Goal: Find specific page/section: Find specific page/section

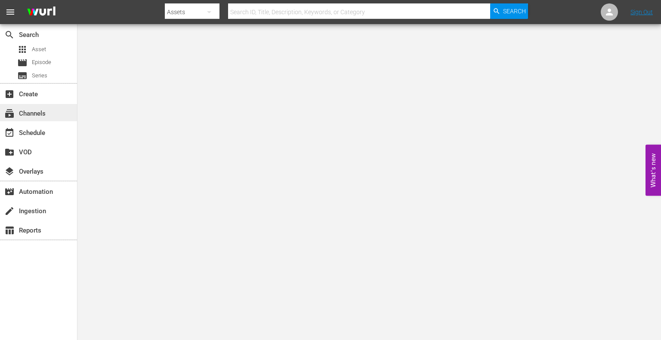
click at [31, 114] on div "subscriptions Channels" at bounding box center [24, 112] width 48 height 8
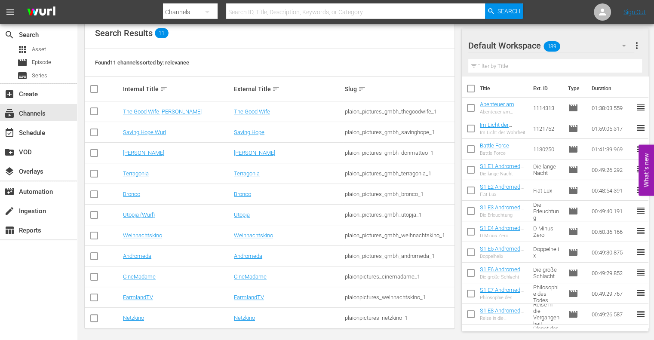
scroll to position [98, 0]
drag, startPoint x: 432, startPoint y: 298, endPoint x: 381, endPoint y: 297, distance: 51.2
click at [381, 297] on div "plaionpictures_weihnachtskino_1" at bounding box center [399, 297] width 108 height 6
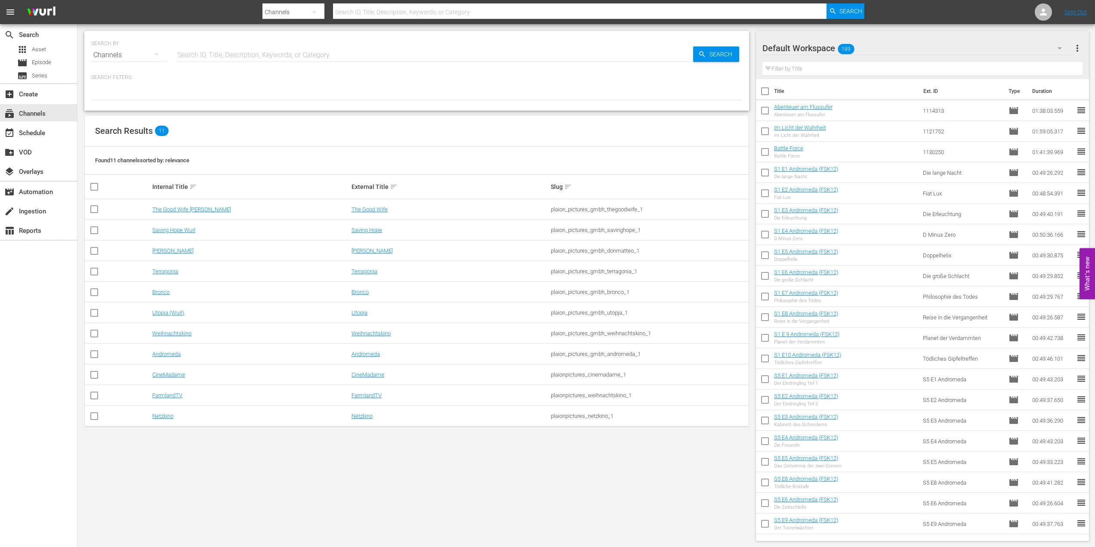
click at [531, 340] on div "SEARCH BY Search By Channels Search ID, Title, Description, Keywords, or Catego…" at bounding box center [416, 286] width 678 height 524
